Goal: Information Seeking & Learning: Learn about a topic

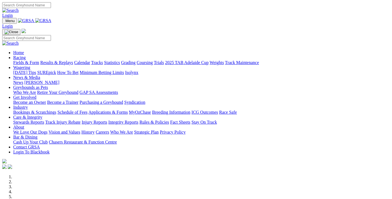
scroll to position [179, 0]
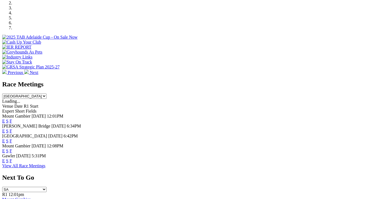
click at [12, 128] on link "F" at bounding box center [11, 130] width 2 height 5
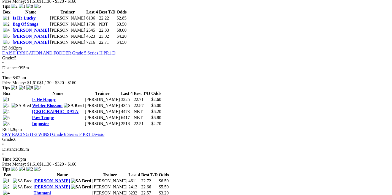
scroll to position [645, 0]
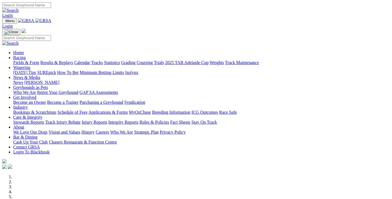
scroll to position [179, 0]
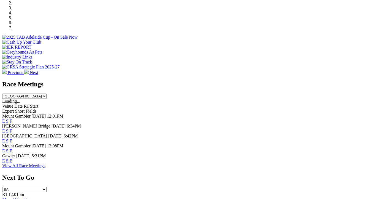
click at [12, 138] on link "F" at bounding box center [11, 140] width 2 height 5
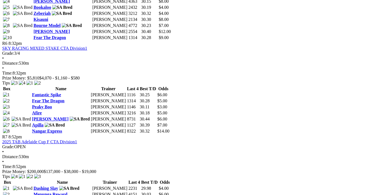
scroll to position [821, 0]
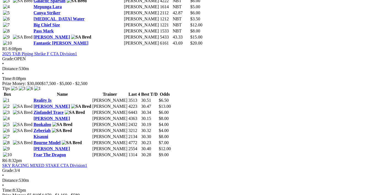
scroll to position [586, 0]
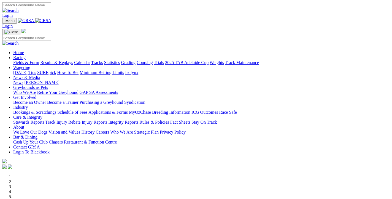
scroll to position [179, 0]
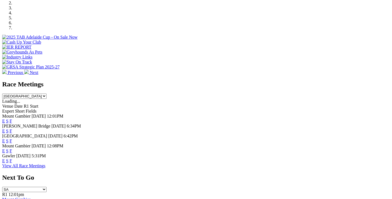
click at [12, 158] on link "F" at bounding box center [11, 160] width 2 height 5
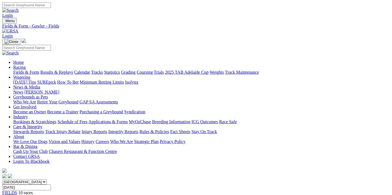
scroll to position [88, 0]
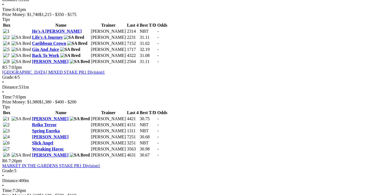
scroll to position [645, 0]
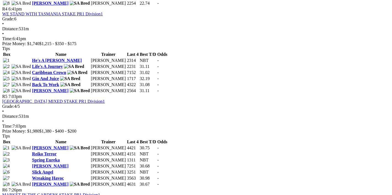
scroll to position [528, 0]
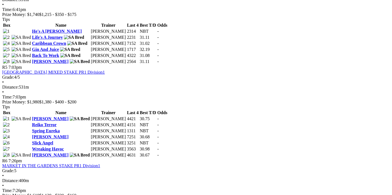
scroll to position [645, 0]
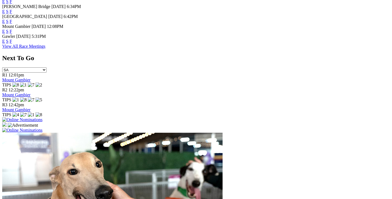
scroll to position [447, 0]
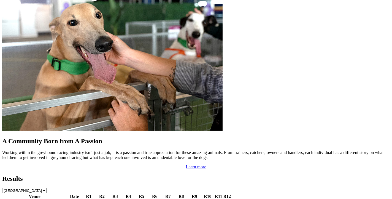
click at [16, 198] on link "Gawler" at bounding box center [9, 202] width 13 height 5
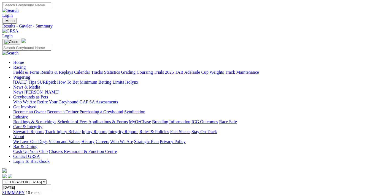
scroll to position [88, 0]
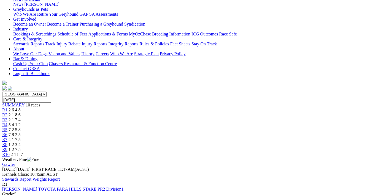
click at [31, 177] on link "Stewards Report" at bounding box center [16, 179] width 29 height 5
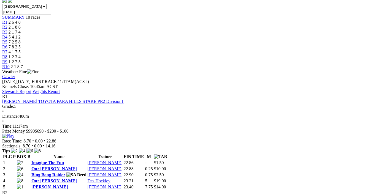
scroll to position [117, 0]
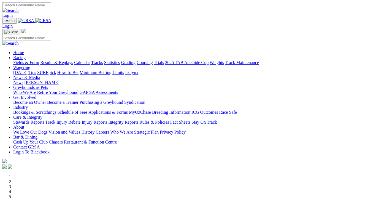
scroll to position [447, 0]
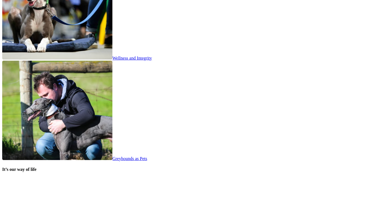
scroll to position [1073, 0]
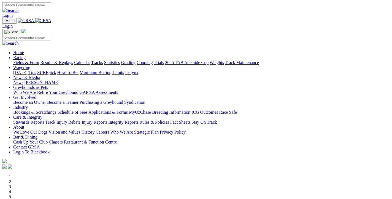
scroll to position [1073, 0]
